Goal: Information Seeking & Learning: Learn about a topic

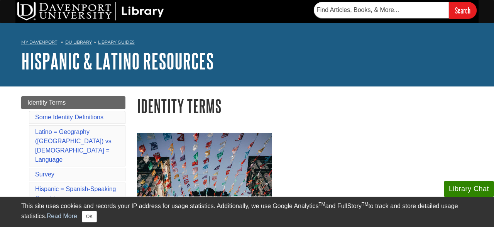
click at [358, 77] on div "My [PERSON_NAME] DU Library Library Guides Hispanic & Latino Resources Identity…" at bounding box center [247, 54] width 494 height 63
click at [356, 82] on div "My Davenport DU Library Library Guides Hispanic & Latino Resources Identity Ter…" at bounding box center [247, 54] width 494 height 63
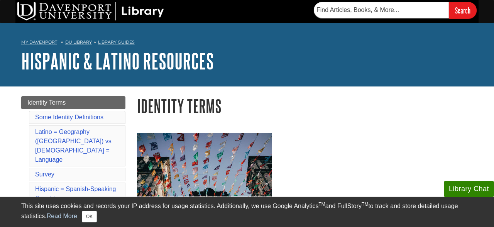
click at [173, 136] on img at bounding box center [204, 178] width 135 height 90
click at [189, 107] on h1 "Identity Terms" at bounding box center [305, 106] width 336 height 20
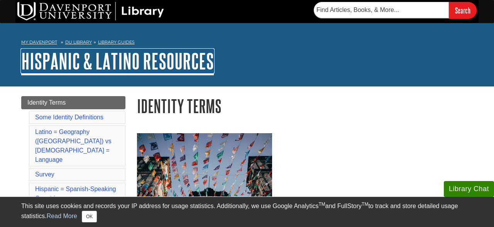
click at [182, 49] on link "Hispanic & Latino Resources" at bounding box center [117, 61] width 193 height 24
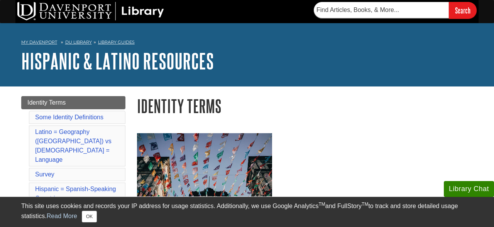
click at [247, 169] on img at bounding box center [204, 178] width 135 height 90
click at [152, 45] on nav "My Davenport DU Library Library Guides Hispanic & Latino Resources Identity Ter…" at bounding box center [247, 43] width 452 height 12
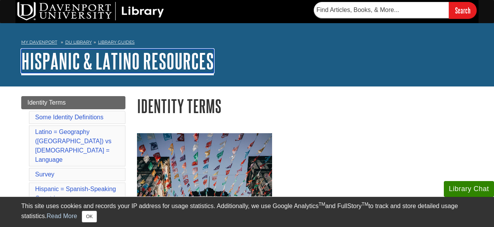
click at [201, 71] on link "Hispanic & Latino Resources" at bounding box center [117, 61] width 193 height 24
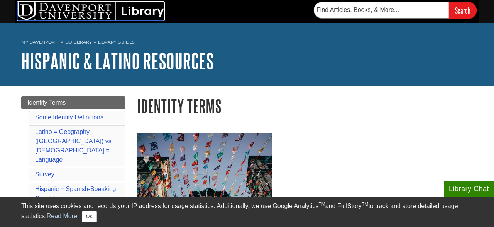
click at [154, 2] on img at bounding box center [90, 11] width 147 height 19
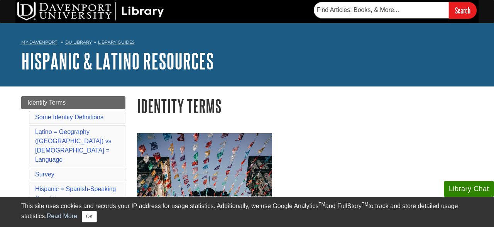
click at [217, 9] on div "Search" at bounding box center [247, 11] width 464 height 23
click at [320, 104] on h1 "Identity Terms" at bounding box center [305, 106] width 336 height 20
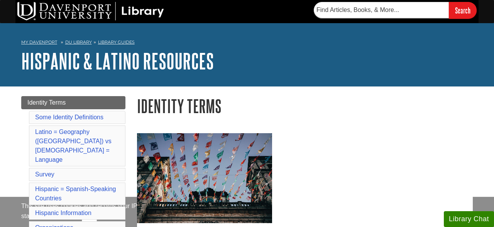
click at [317, 104] on h1 "Identity Terms" at bounding box center [305, 106] width 336 height 20
click at [236, 61] on h1 "Hispanic & Latino Resources" at bounding box center [247, 60] width 452 height 23
click at [250, 2] on div "Search" at bounding box center [247, 11] width 464 height 23
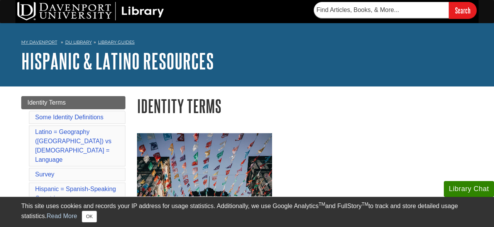
click at [183, 104] on h1 "Identity Terms" at bounding box center [305, 106] width 336 height 20
